Goal: Task Accomplishment & Management: Complete application form

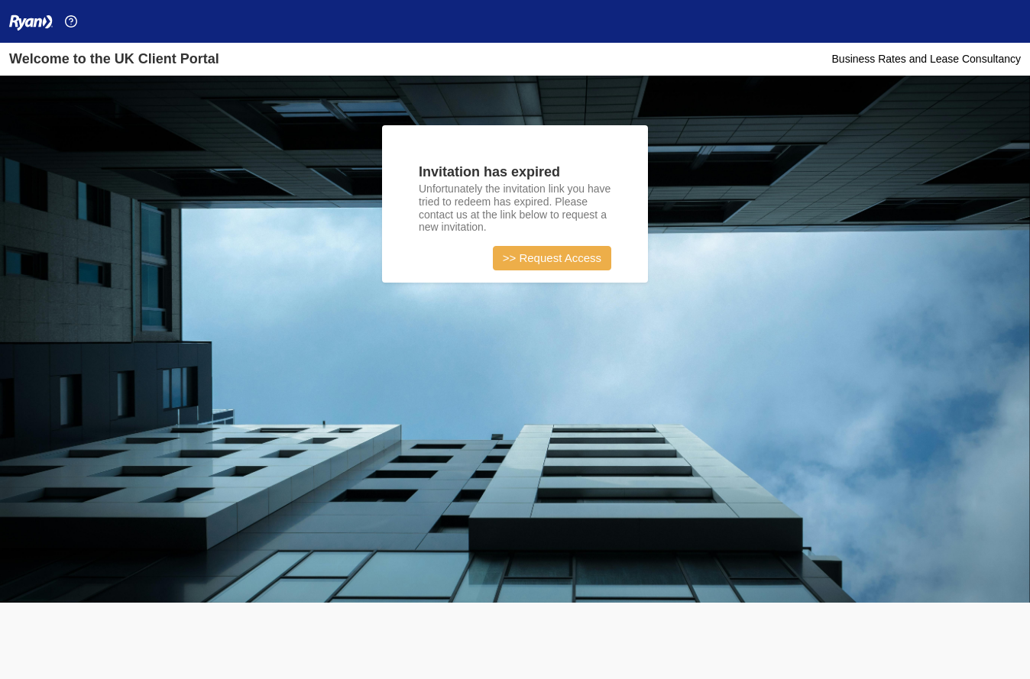
click at [537, 262] on link ">> Request Access" at bounding box center [552, 258] width 118 height 24
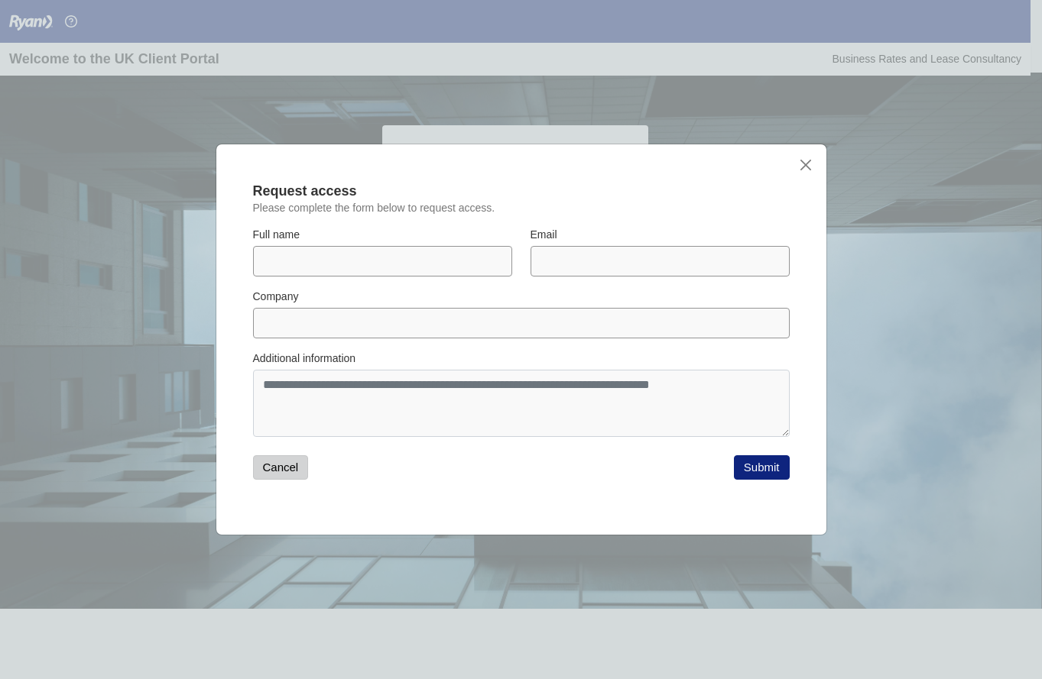
click at [284, 472] on button "Cancel" at bounding box center [281, 468] width 56 height 24
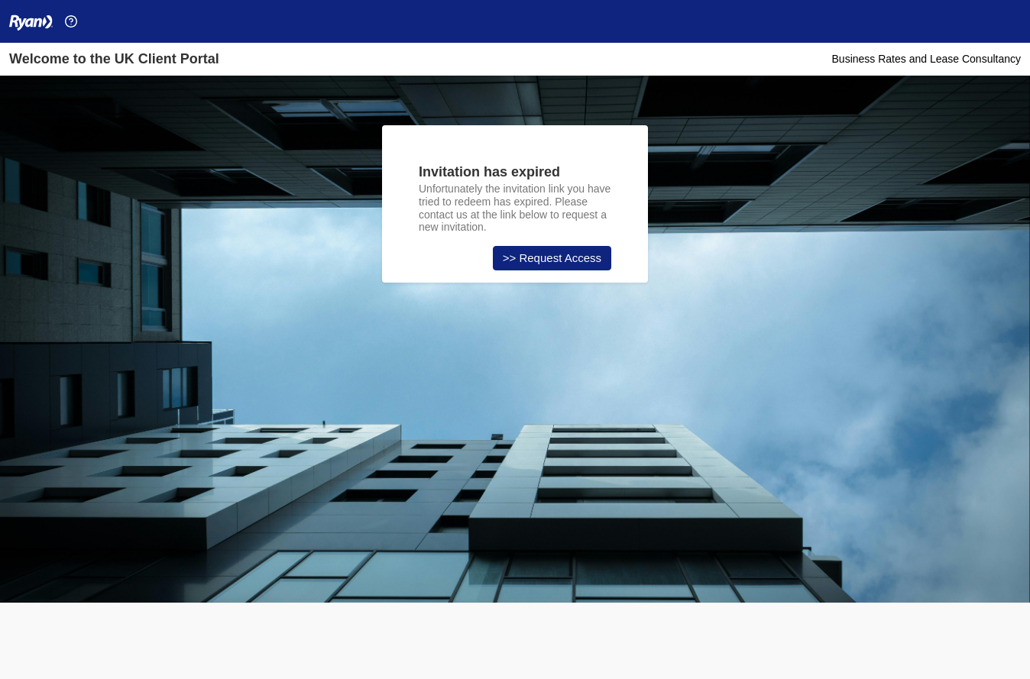
click at [45, 20] on img at bounding box center [31, 23] width 44 height 18
click at [186, 147] on div "Invitation has expired Unfortunately the invitation link you have tried to rede…" at bounding box center [515, 428] width 853 height 679
click at [70, 18] on img at bounding box center [71, 21] width 12 height 12
click at [46, 72] on div "Welcome to the UK Client Portal Business Rates and Lease Consultancy" at bounding box center [515, 59] width 1030 height 33
click at [28, 22] on img at bounding box center [31, 23] width 44 height 18
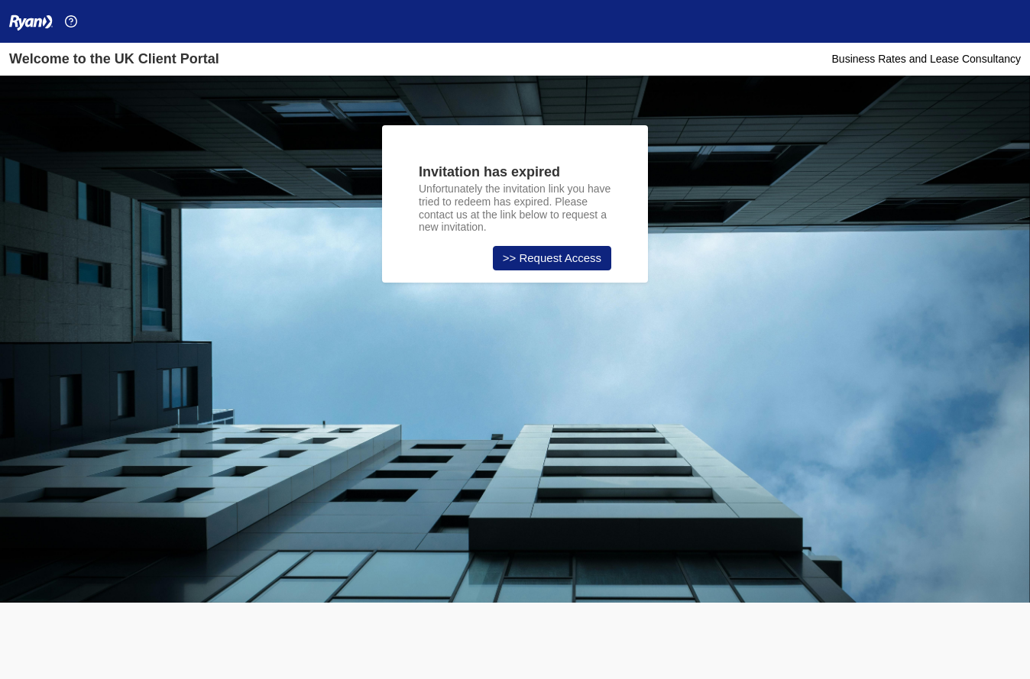
click at [28, 22] on img at bounding box center [31, 23] width 44 height 18
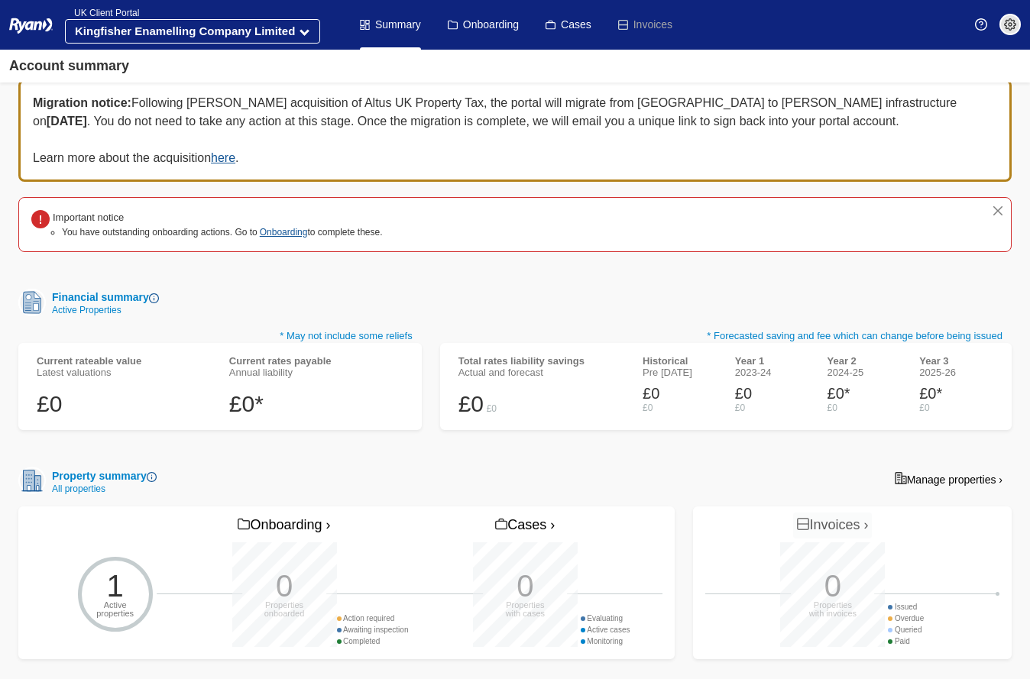
scroll to position [28, 0]
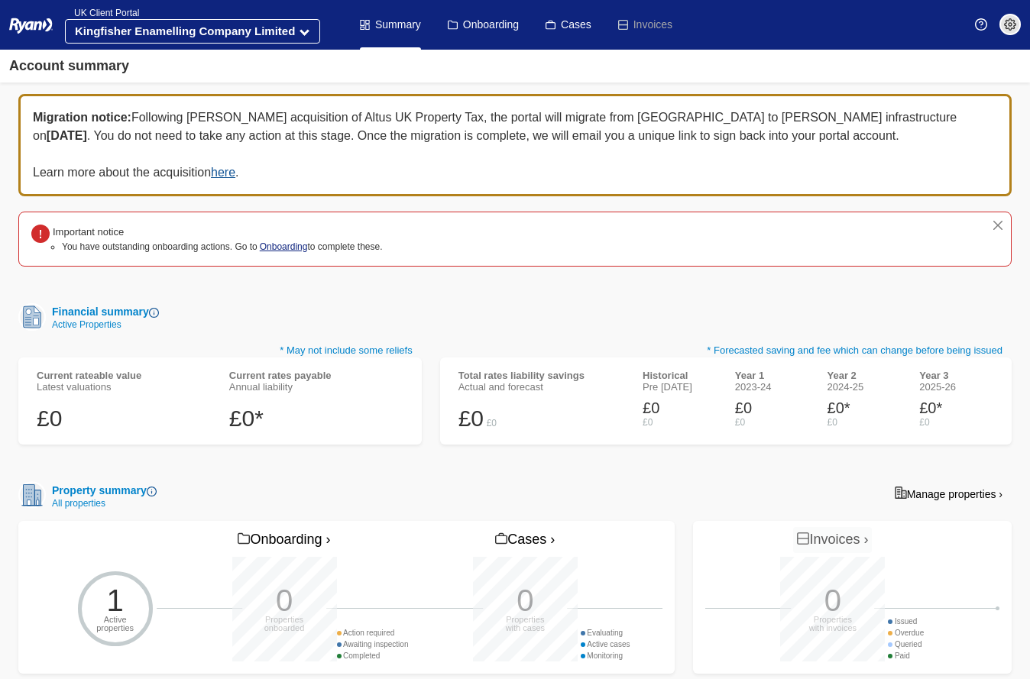
click at [284, 245] on link "Onboarding" at bounding box center [284, 247] width 48 height 11
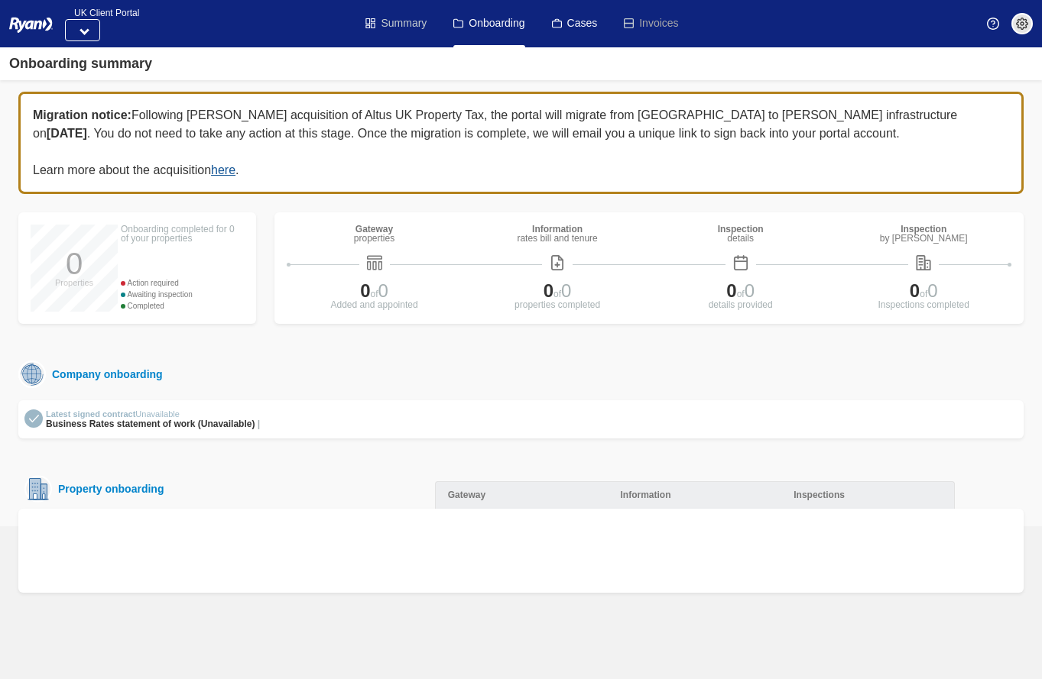
click at [391, 15] on link "Summary" at bounding box center [395, 23] width 61 height 47
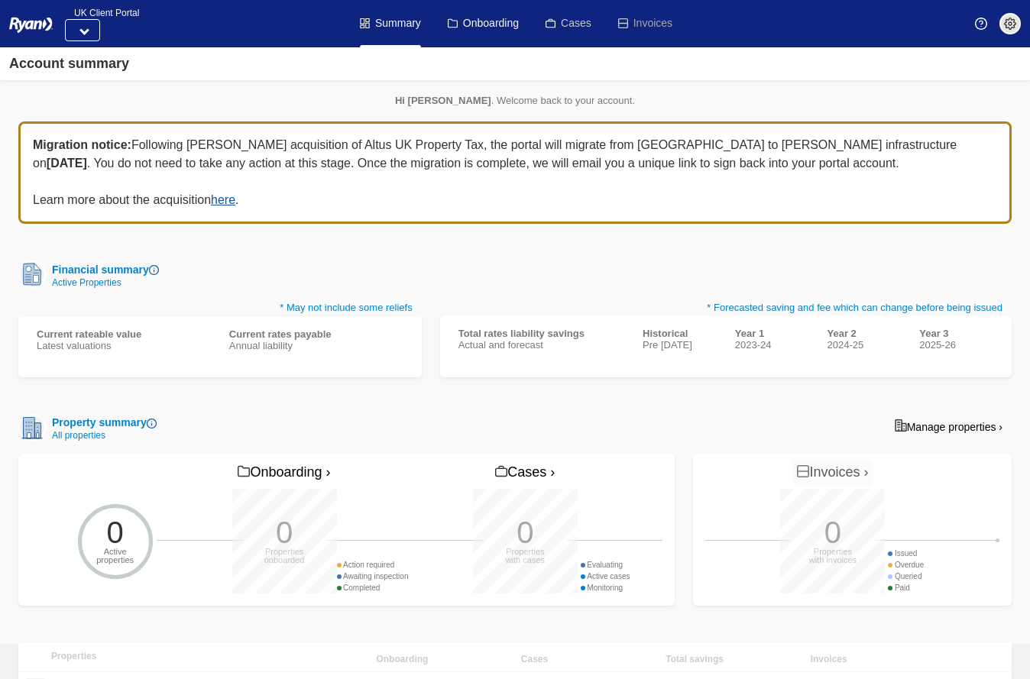
click at [561, 31] on link "Cases" at bounding box center [569, 23] width 46 height 47
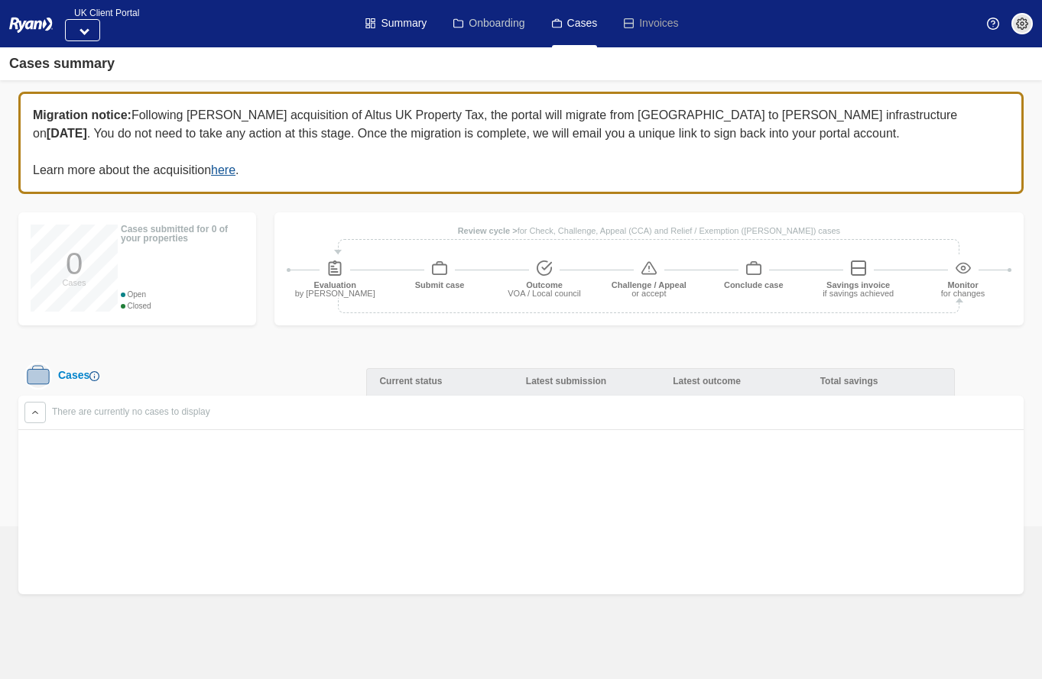
click at [496, 24] on link "Onboarding" at bounding box center [488, 23] width 71 height 47
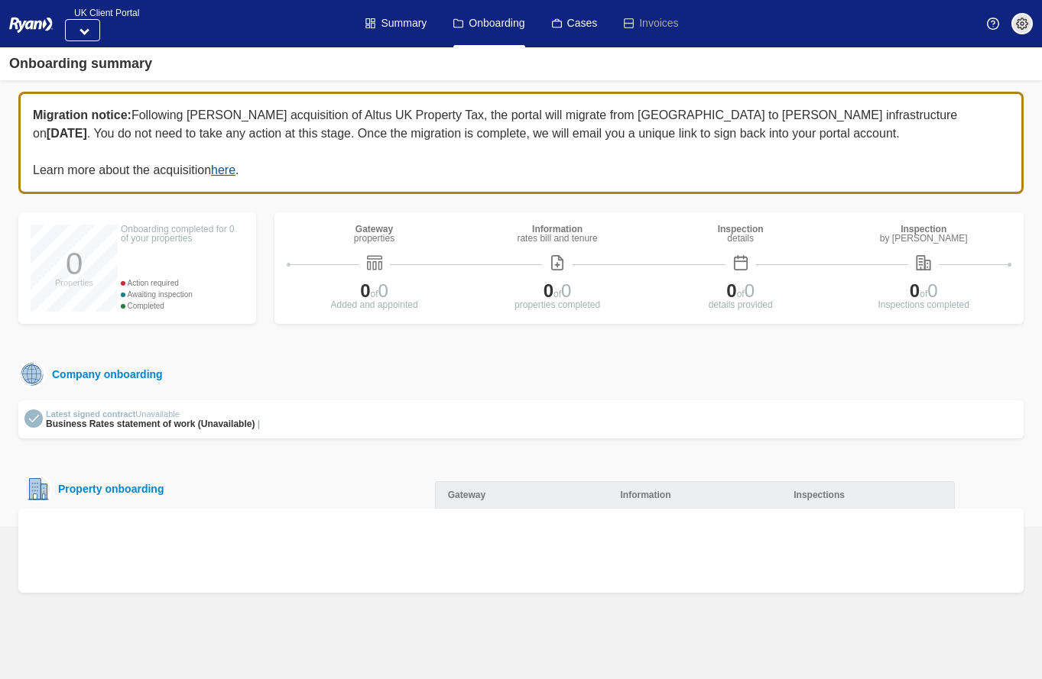
click at [292, 430] on div "Latest signed contract Unavailable Business Rates statement of work (Unavailabl…" at bounding box center [520, 420] width 993 height 32
click at [664, 23] on li "Invoices" at bounding box center [649, 23] width 57 height 47
click at [397, 20] on link "Summary" at bounding box center [395, 23] width 61 height 47
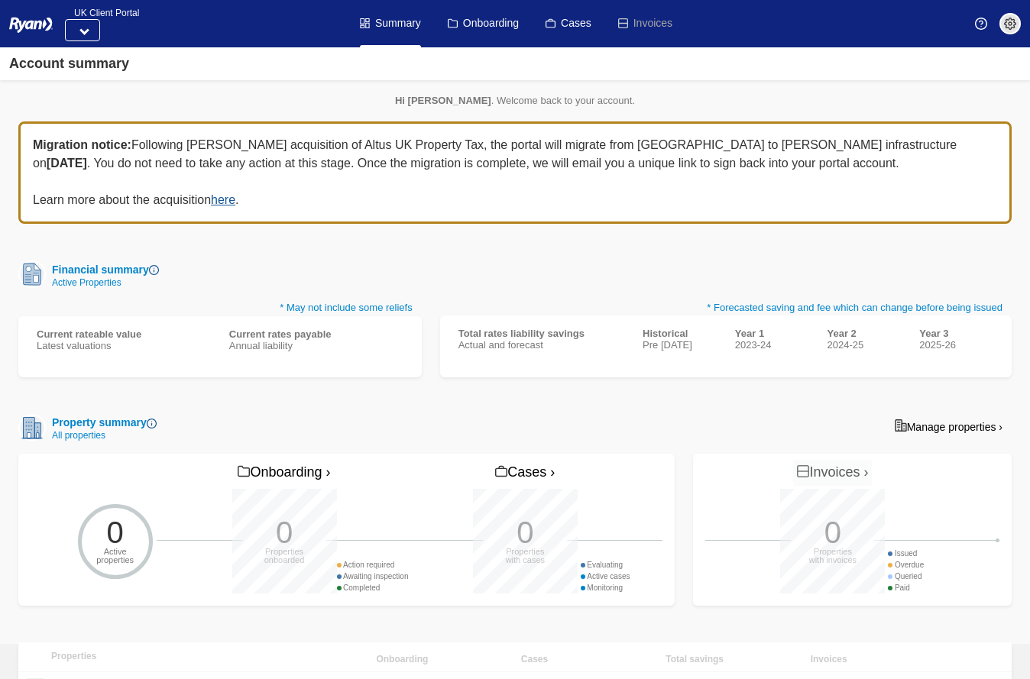
click at [988, 428] on link "Manage properties ›" at bounding box center [949, 426] width 126 height 24
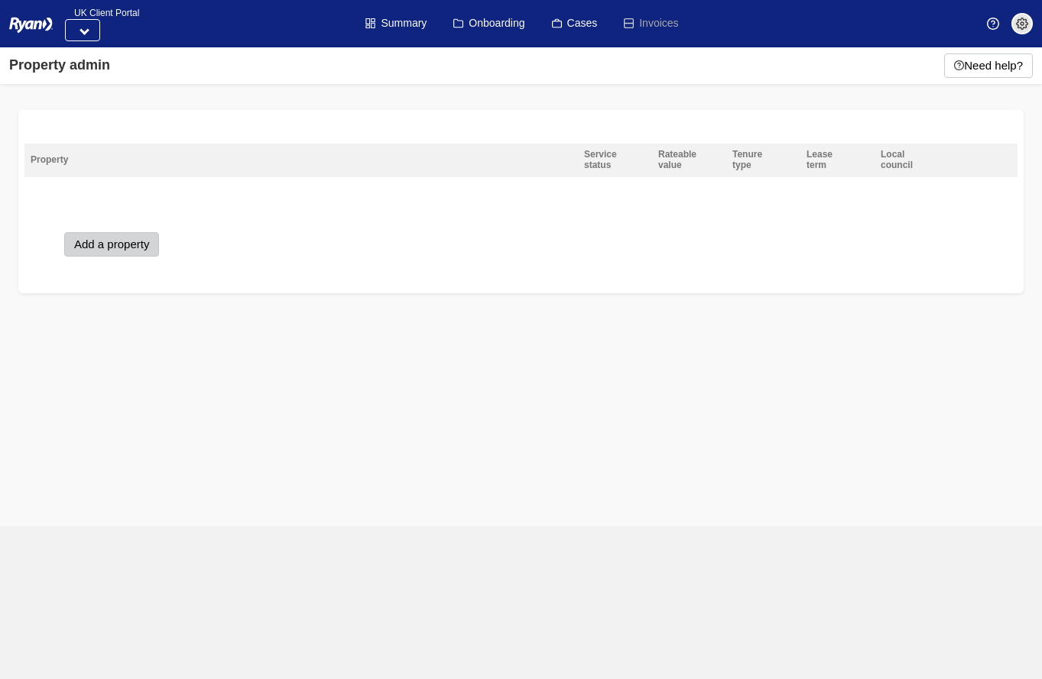
click at [131, 237] on button "Add a property" at bounding box center [111, 244] width 95 height 24
select select "**********"
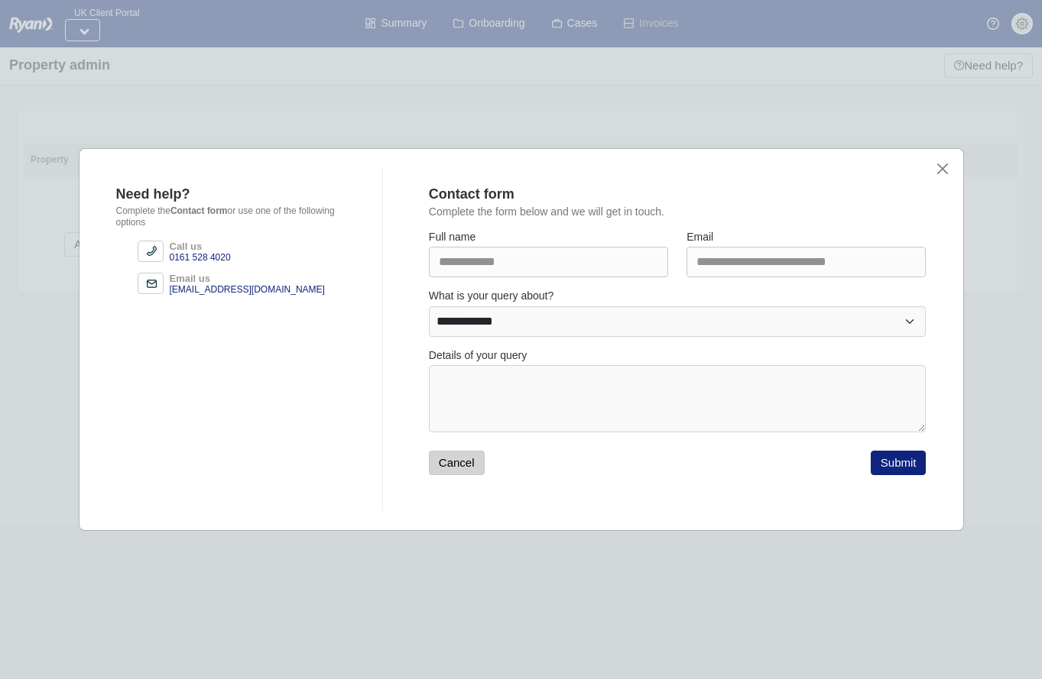
click at [454, 465] on button "Cancel" at bounding box center [457, 463] width 56 height 24
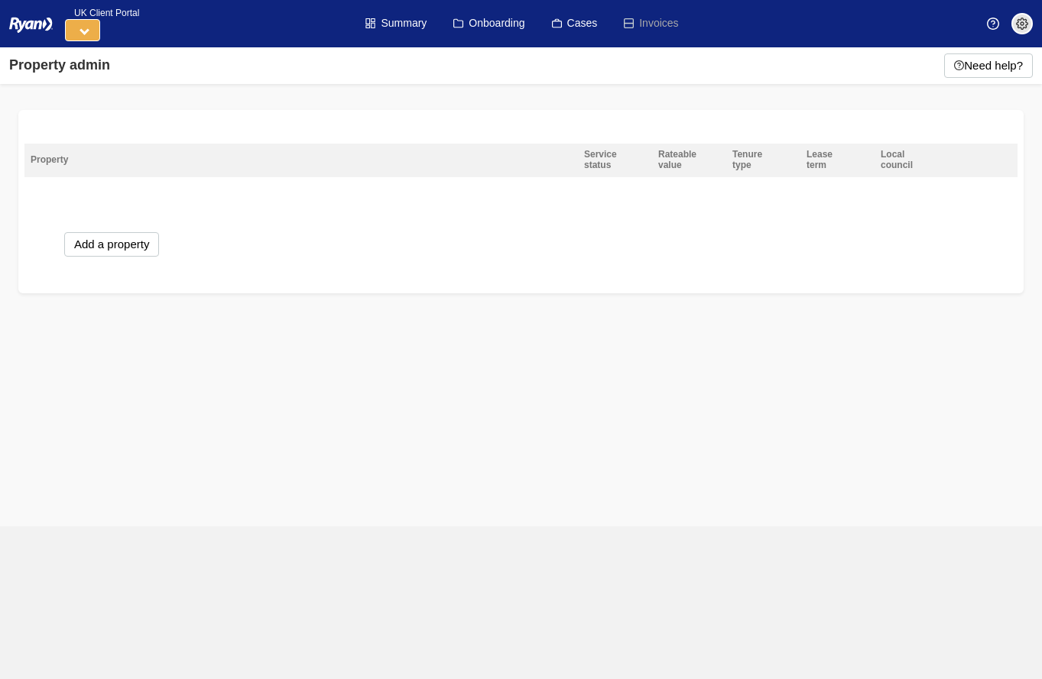
click at [89, 28] on button at bounding box center [82, 30] width 35 height 22
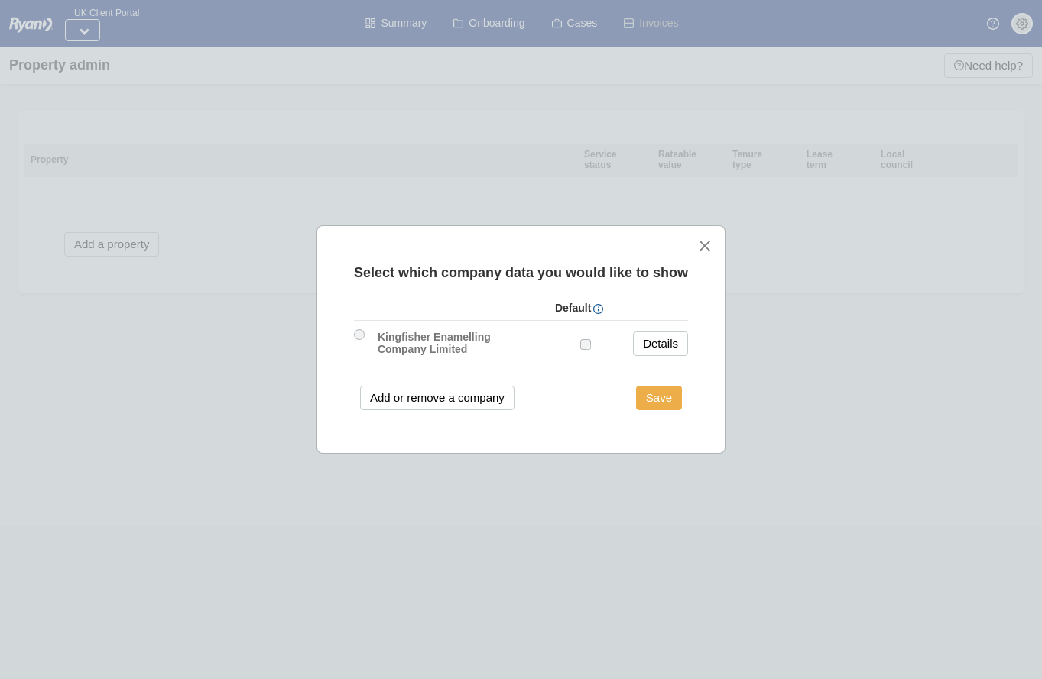
click at [651, 408] on button "Save" at bounding box center [659, 398] width 46 height 24
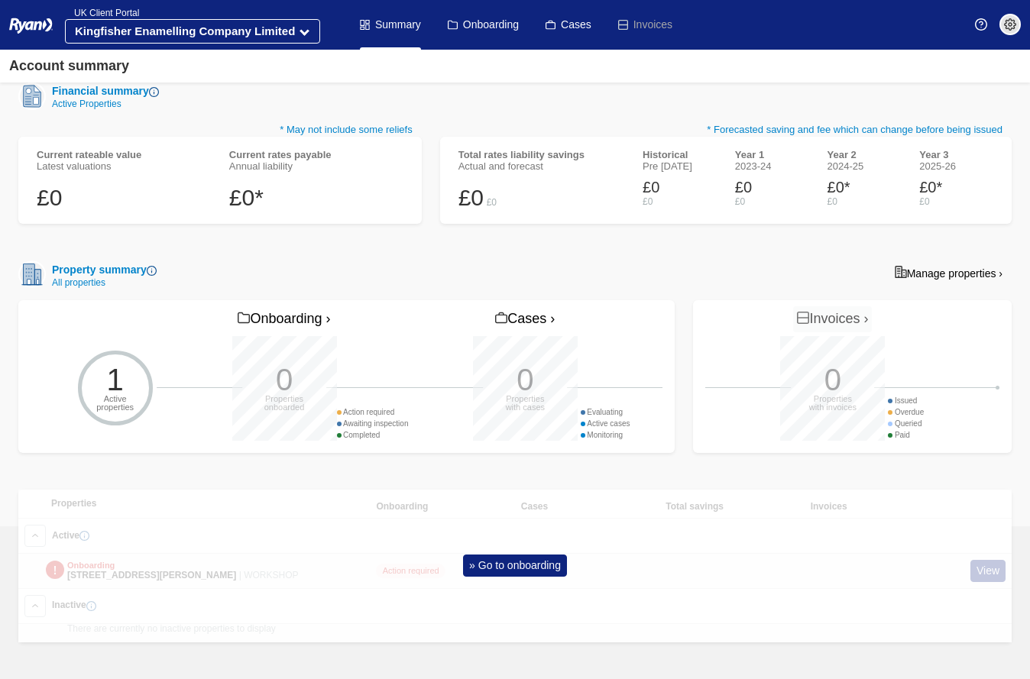
scroll to position [257, 0]
click at [523, 569] on link "» Go to onboarding" at bounding box center [515, 566] width 104 height 22
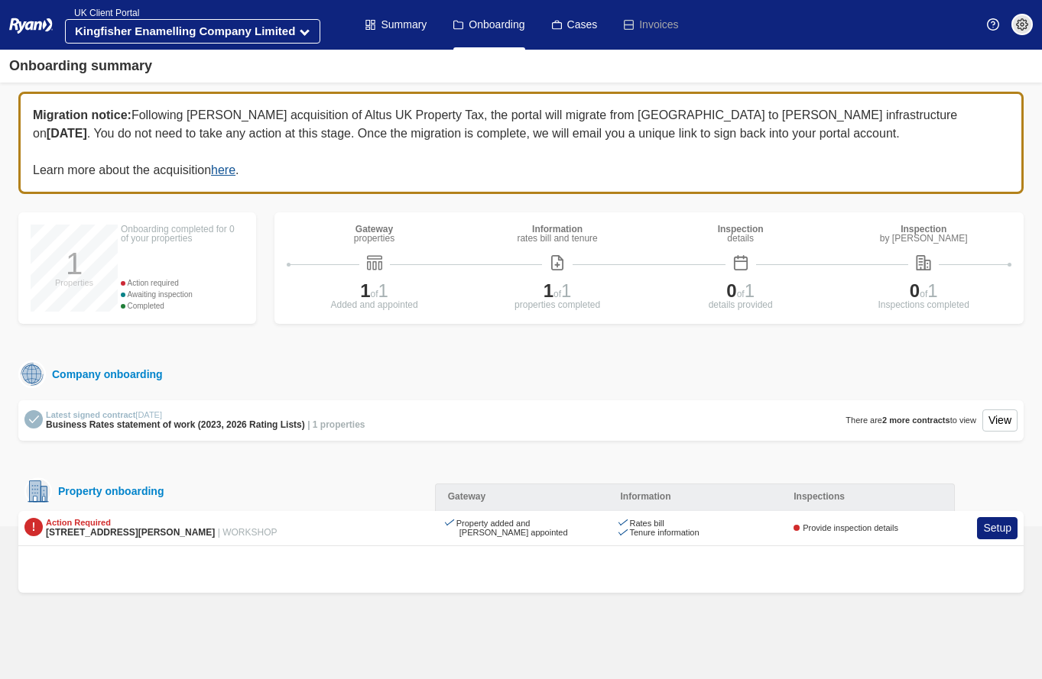
click at [842, 493] on div "Inspections" at bounding box center [867, 498] width 173 height 28
click at [999, 530] on link "Setup" at bounding box center [997, 528] width 41 height 22
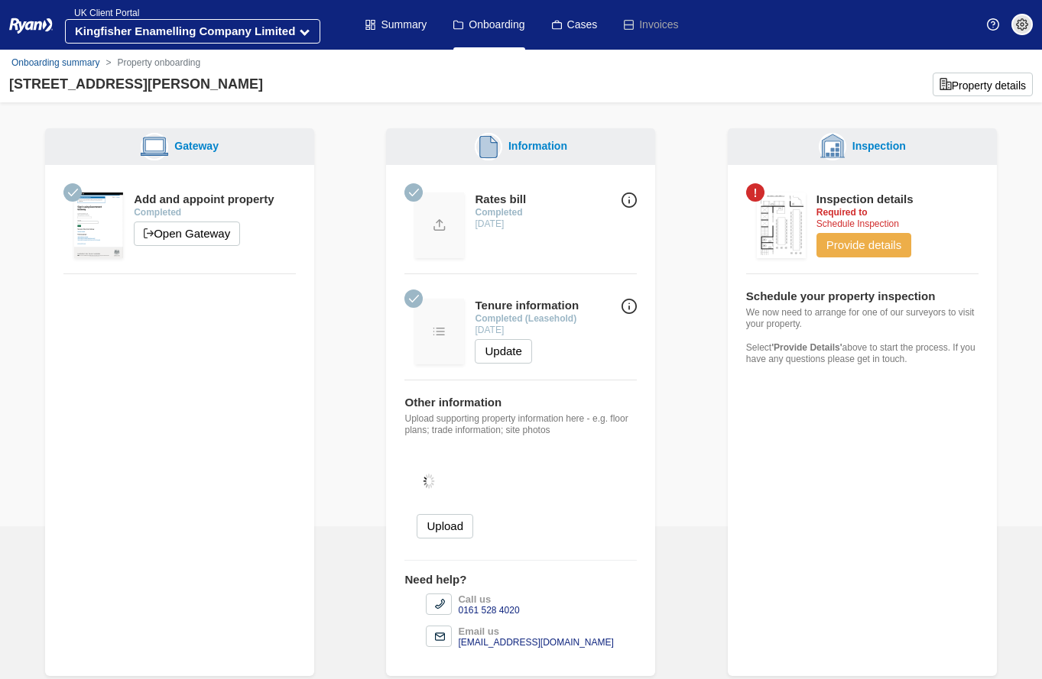
click at [838, 244] on button "Provide details" at bounding box center [863, 245] width 95 height 24
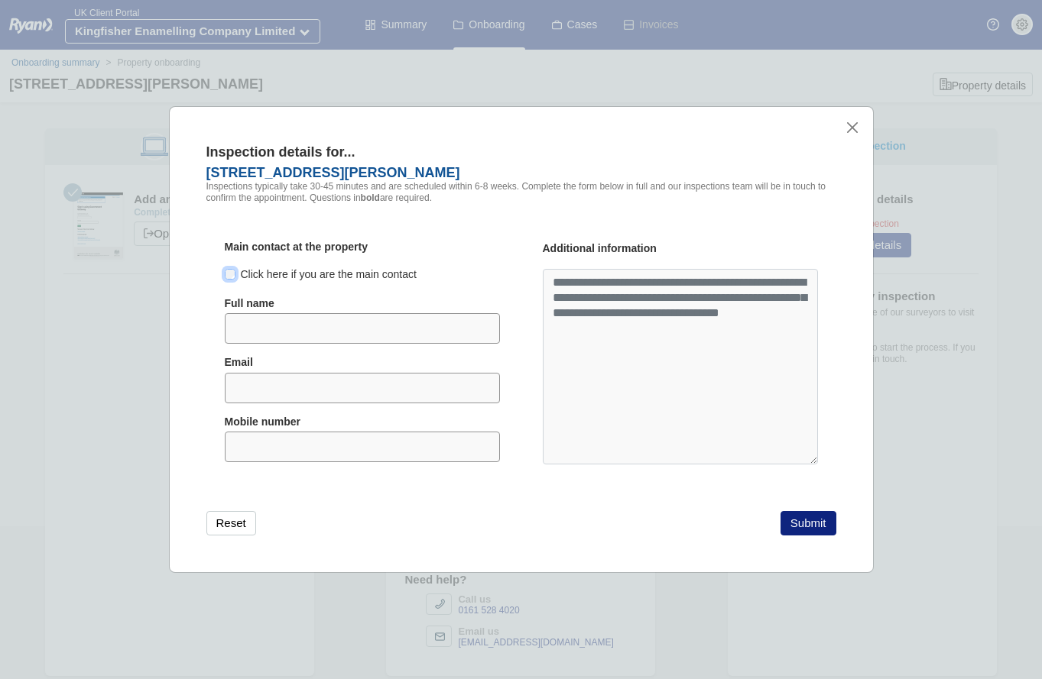
type input "**********"
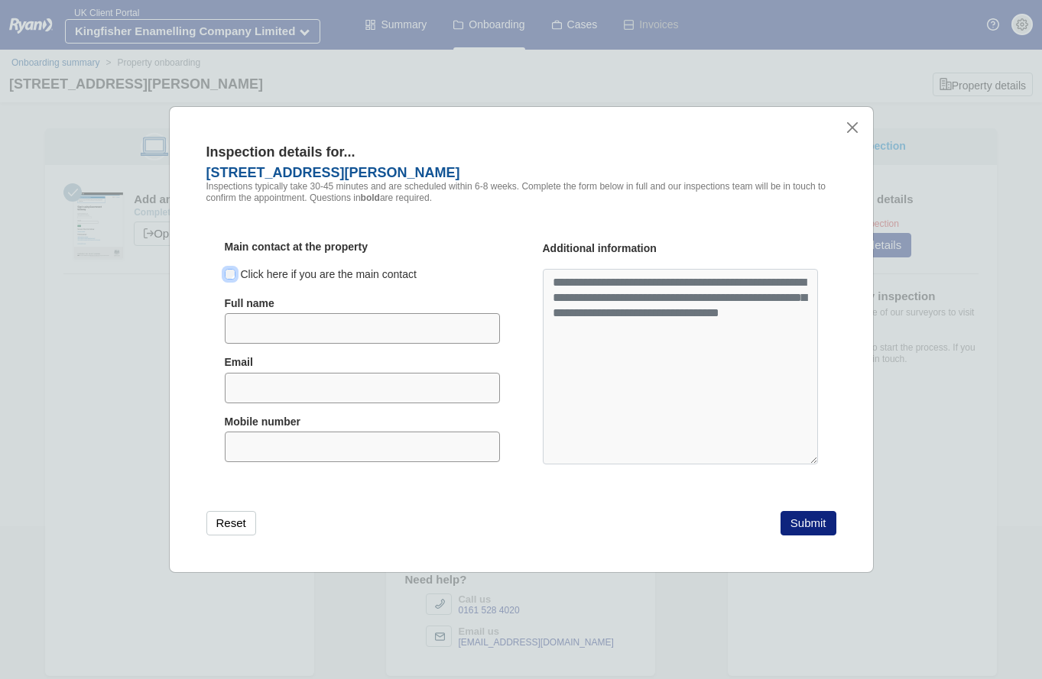
type input "**********"
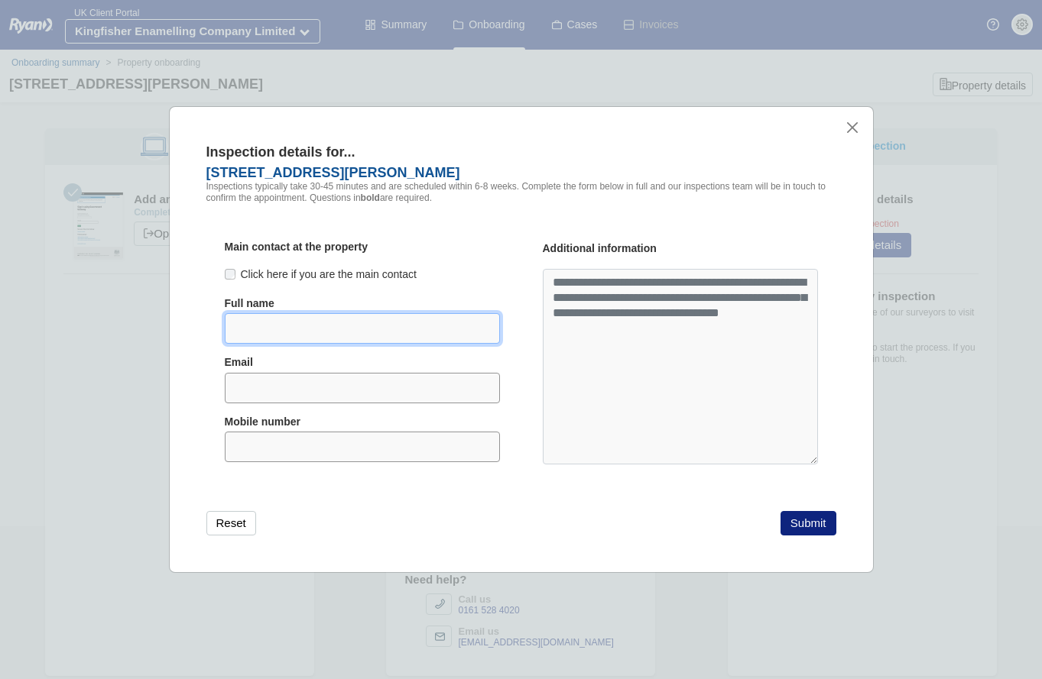
click at [289, 325] on input "text" at bounding box center [362, 328] width 275 height 31
type input "**********"
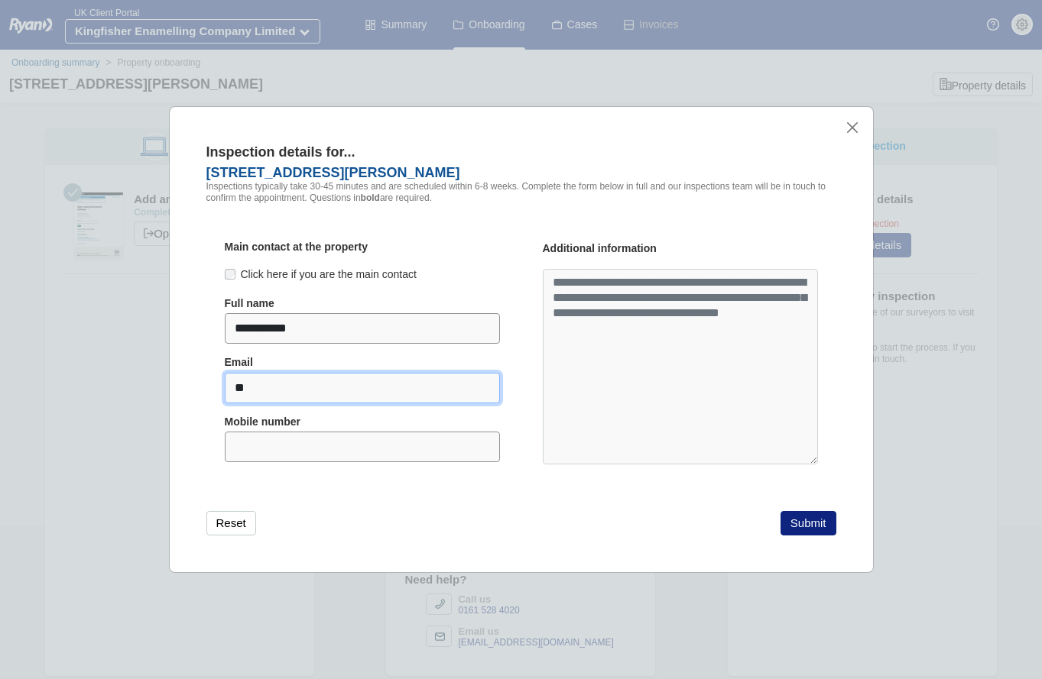
type input "**********"
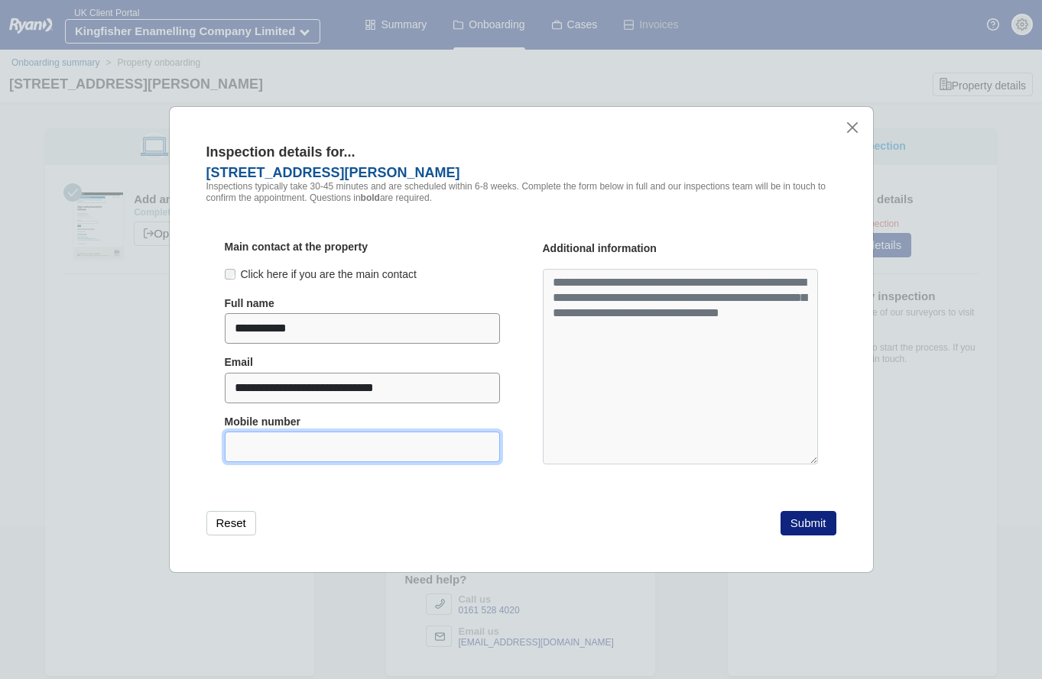
type input "**********"
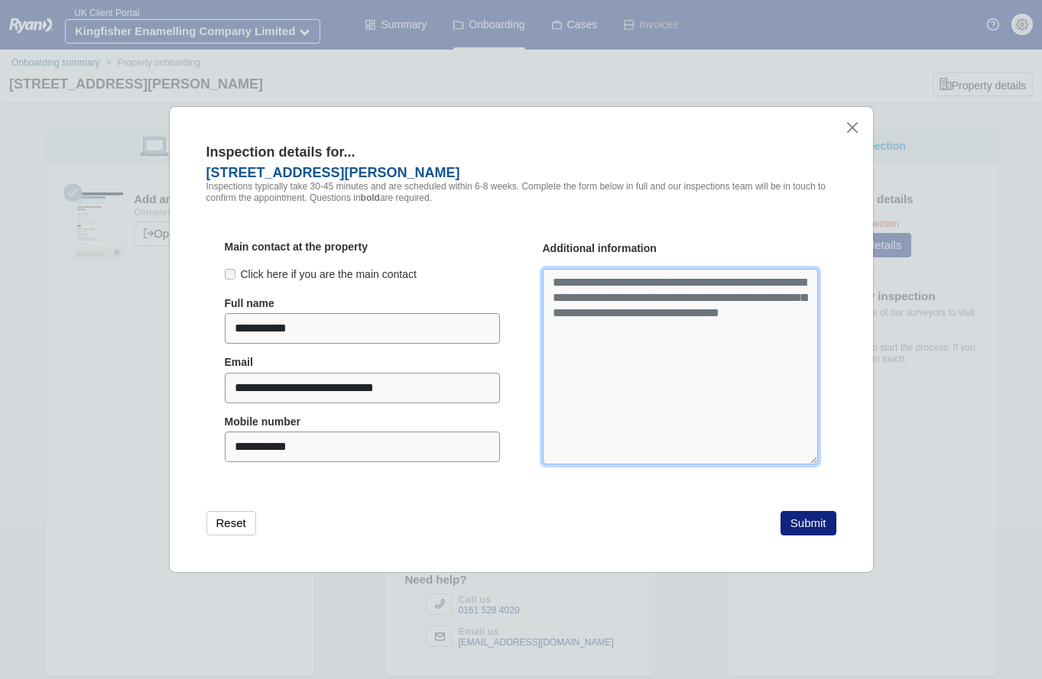
click at [610, 286] on textarea at bounding box center [680, 367] width 275 height 196
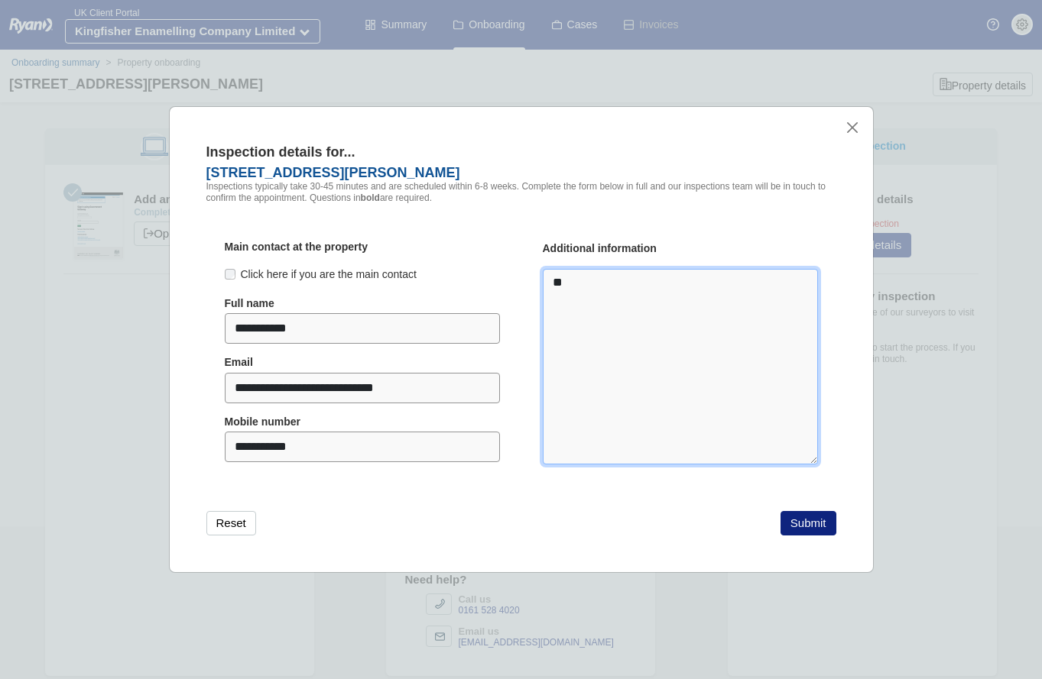
type textarea "*"
type textarea "**********"
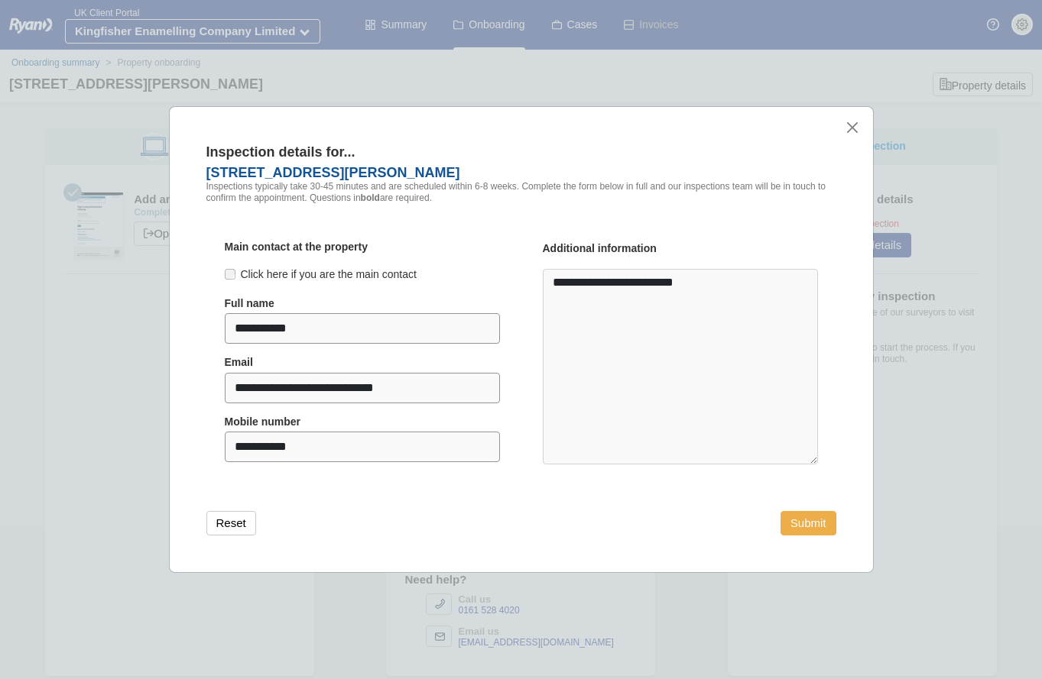
click at [799, 524] on button "Submit" at bounding box center [808, 523] width 56 height 24
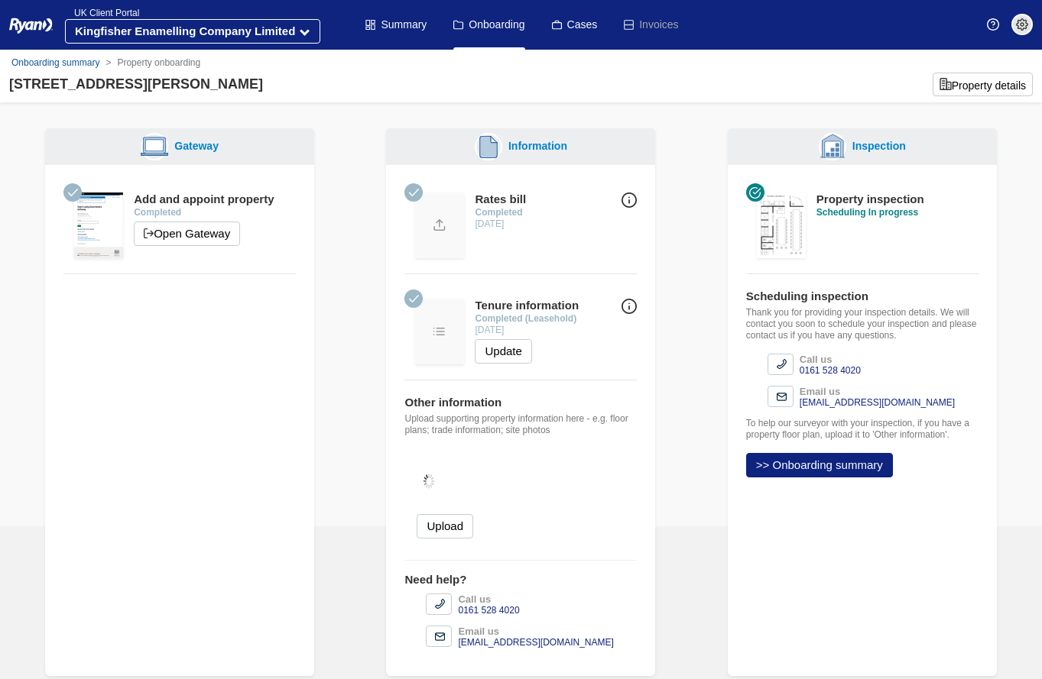
click at [1009, 219] on div "Gateway Add and appoint property Completed Open Gateway Information Tenure info…" at bounding box center [520, 393] width 1023 height 566
click at [401, 21] on link "Summary" at bounding box center [395, 25] width 61 height 50
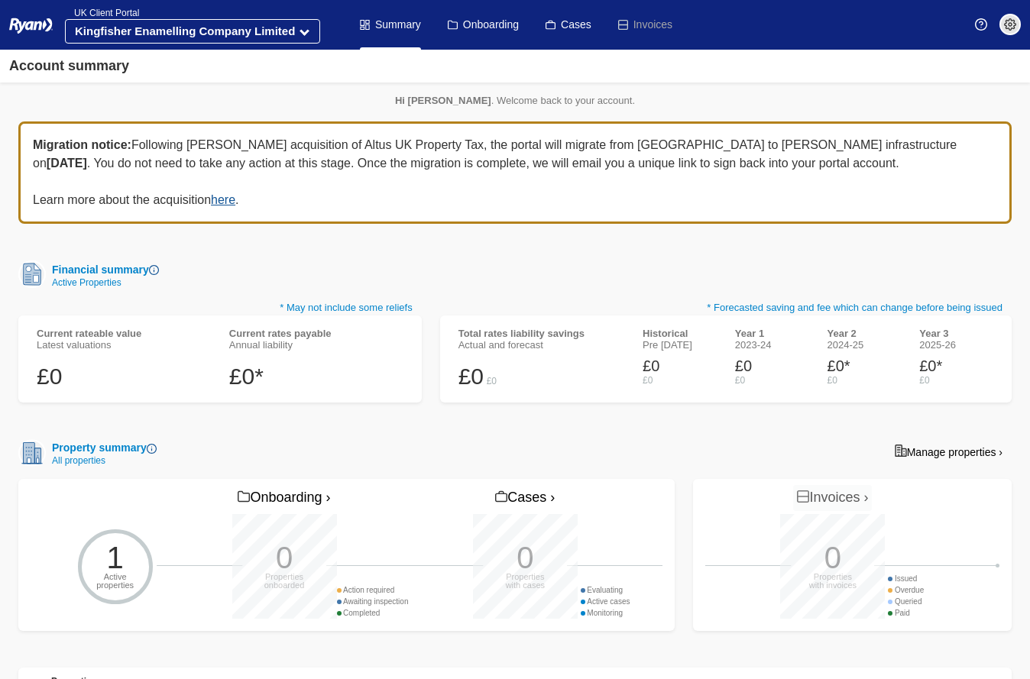
click at [967, 99] on p "Hi [PERSON_NAME] . Welcome back to your account." at bounding box center [515, 100] width 994 height 11
